Goal: Information Seeking & Learning: Find contact information

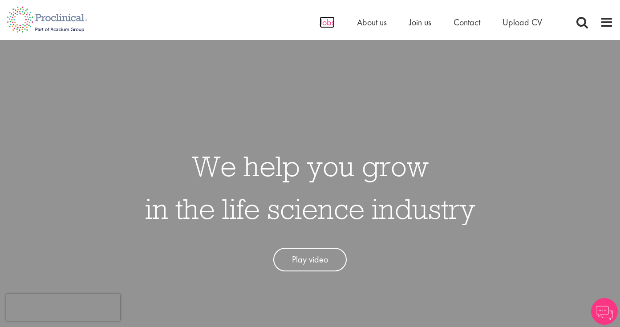
click at [327, 23] on span "Jobs" at bounding box center [327, 22] width 15 height 12
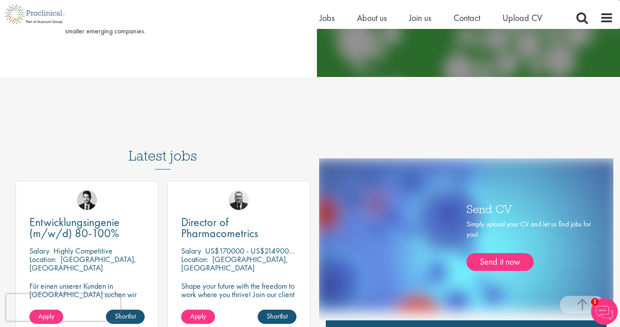
scroll to position [412, 0]
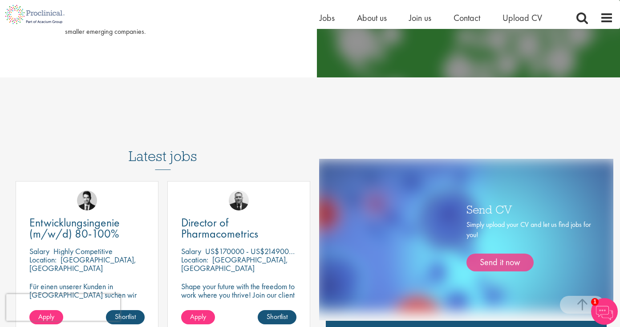
click at [505, 260] on link "Send it now" at bounding box center [500, 263] width 67 height 18
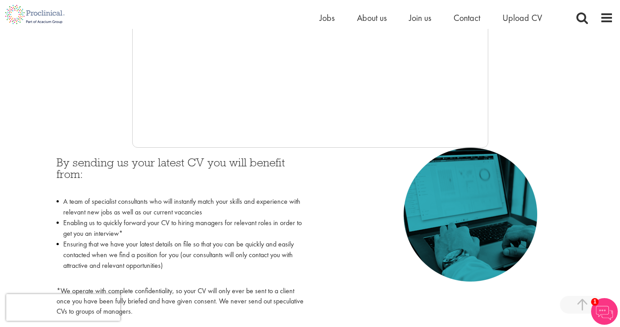
scroll to position [195, 0]
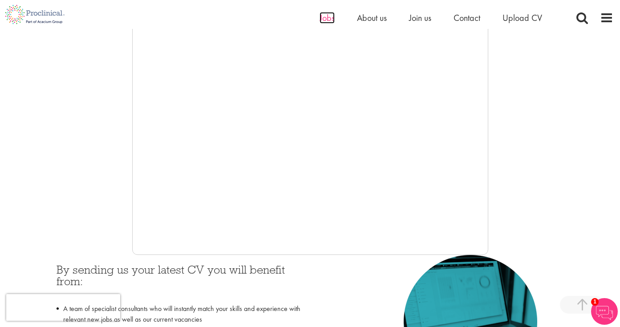
click at [326, 23] on span "Jobs" at bounding box center [327, 18] width 15 height 12
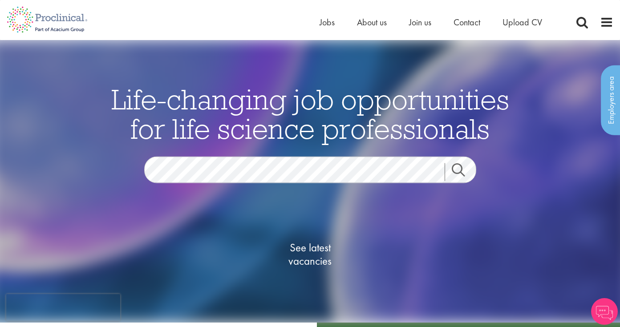
click at [265, 149] on div "Life-changing job opportunities for life science professionals Jobs Search See …" at bounding box center [310, 196] width 445 height 222
click at [454, 168] on link "Search" at bounding box center [464, 172] width 38 height 18
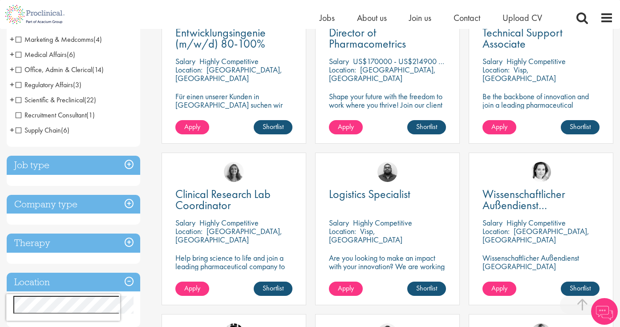
scroll to position [335, 0]
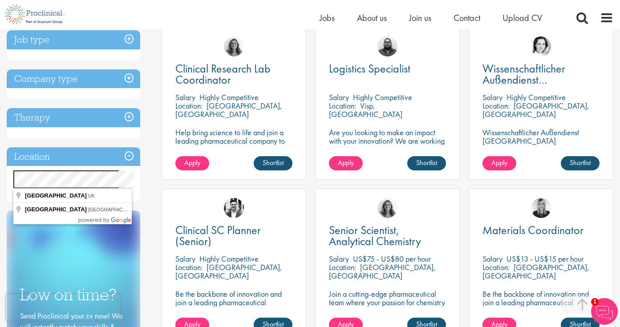
drag, startPoint x: 50, startPoint y: 168, endPoint x: 49, endPoint y: 199, distance: 31.2
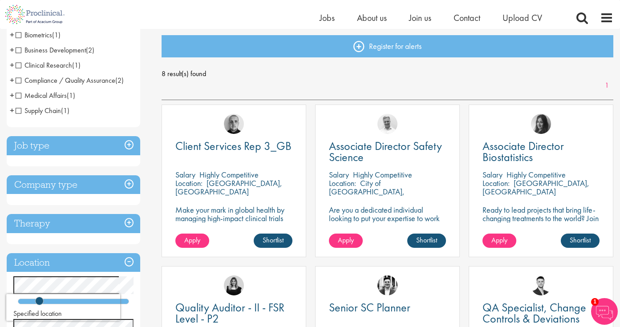
scroll to position [94, 0]
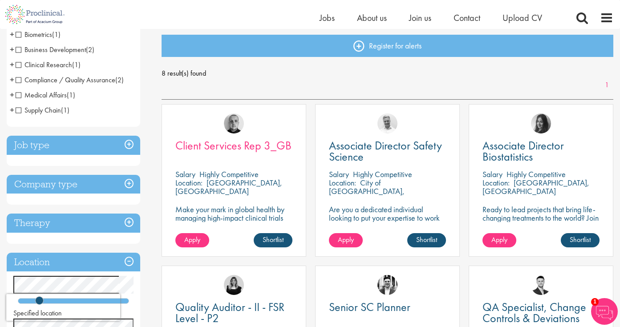
click at [255, 145] on span "Client Services Rep 3_GB" at bounding box center [233, 145] width 116 height 15
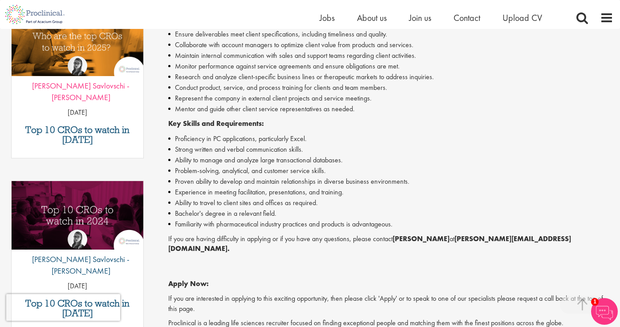
scroll to position [318, 0]
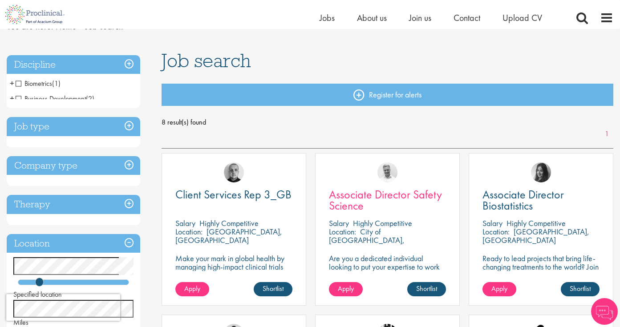
click at [399, 212] on link "Associate Director Safety Science" at bounding box center [387, 200] width 117 height 22
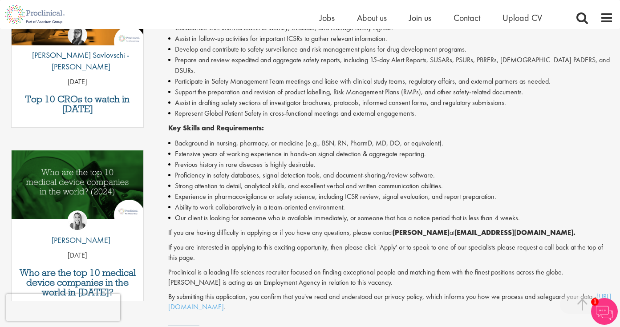
scroll to position [347, 0]
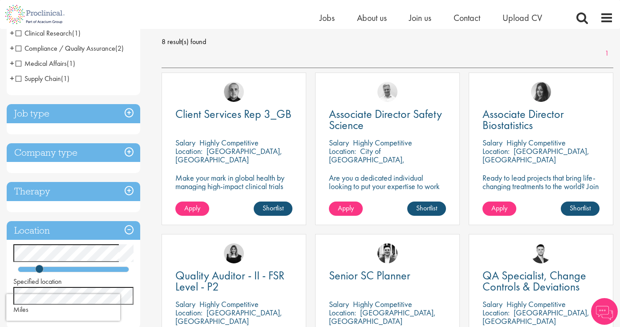
click at [399, 147] on p "City of [GEOGRAPHIC_DATA], [GEOGRAPHIC_DATA]" at bounding box center [367, 159] width 76 height 27
click at [384, 109] on span "Associate Director Safety Science" at bounding box center [385, 119] width 113 height 26
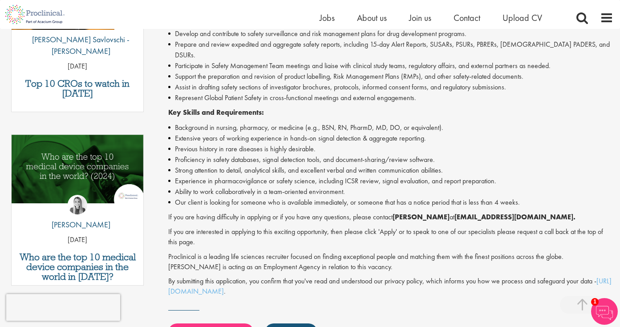
scroll to position [364, 0]
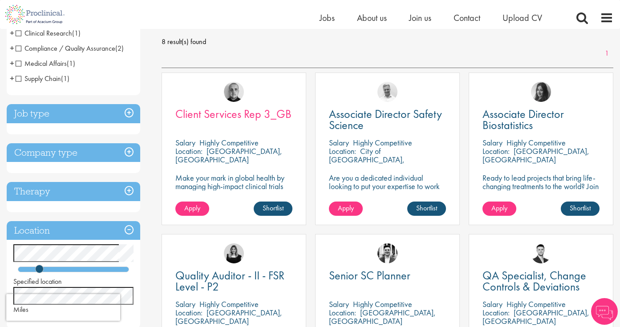
click at [261, 117] on span "Client Services Rep 3_GB" at bounding box center [233, 113] width 116 height 15
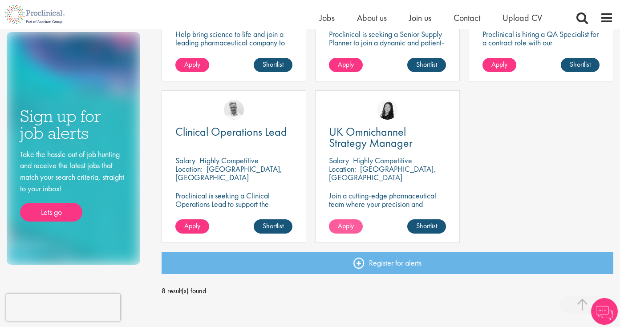
scroll to position [476, 0]
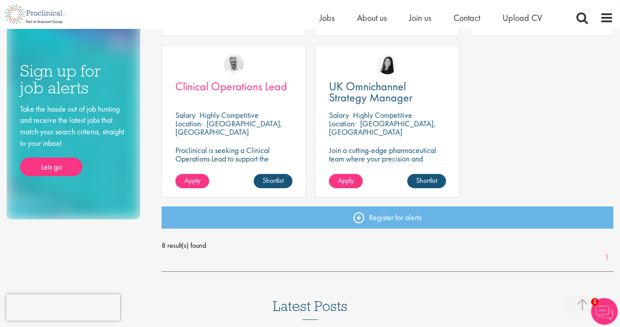
click at [221, 84] on span "Clinical Operations Lead" at bounding box center [231, 86] width 112 height 15
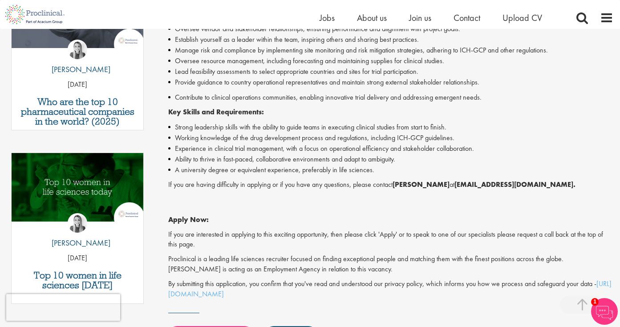
scroll to position [343, 0]
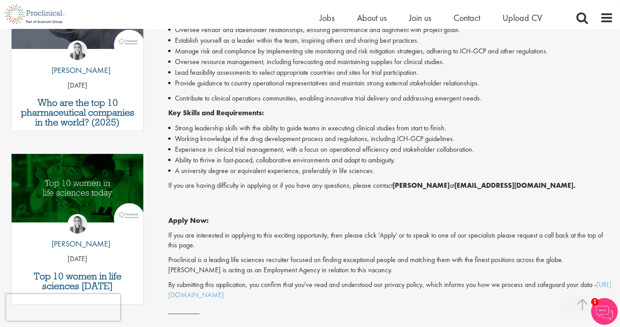
click at [509, 182] on strong "[EMAIL_ADDRESS][DOMAIN_NAME]." at bounding box center [515, 185] width 121 height 9
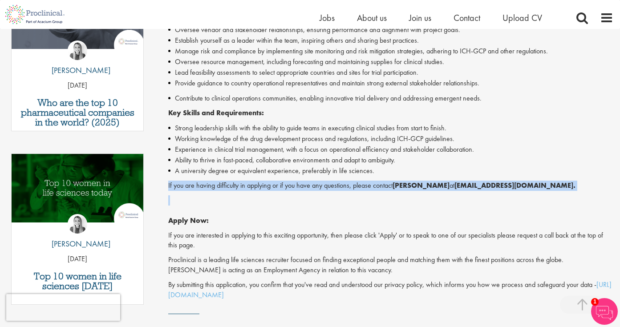
click at [509, 182] on strong "[EMAIL_ADDRESS][DOMAIN_NAME]." at bounding box center [515, 185] width 121 height 9
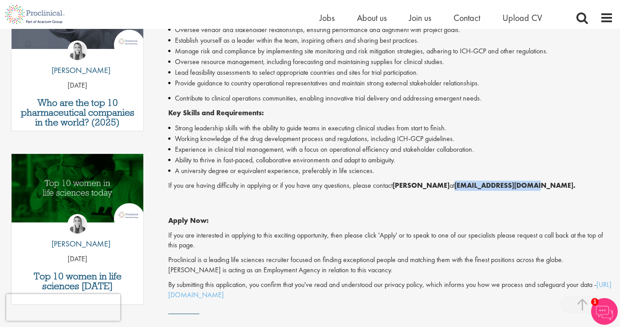
drag, startPoint x: 529, startPoint y: 177, endPoint x: 446, endPoint y: 181, distance: 82.9
click at [446, 181] on p "If you are having difficulty in applying or if you have any questions, please c…" at bounding box center [390, 186] width 445 height 10
copy p "[EMAIL_ADDRESS][DOMAIN_NAME]"
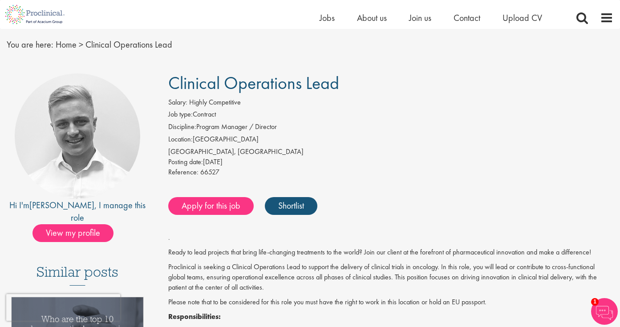
scroll to position [26, 0]
